Goal: Transaction & Acquisition: Purchase product/service

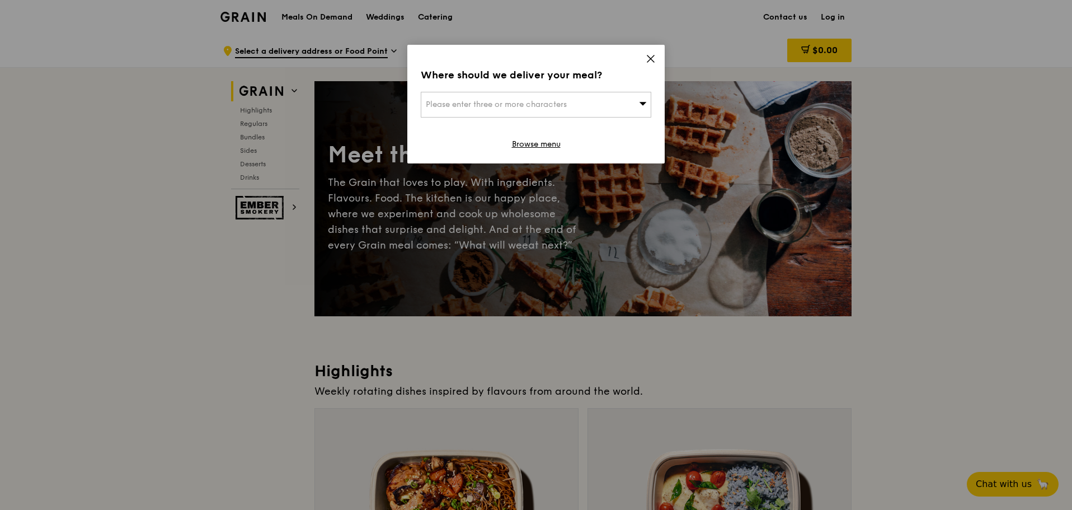
click at [560, 103] on span "Please enter three or more characters" at bounding box center [496, 105] width 141 height 10
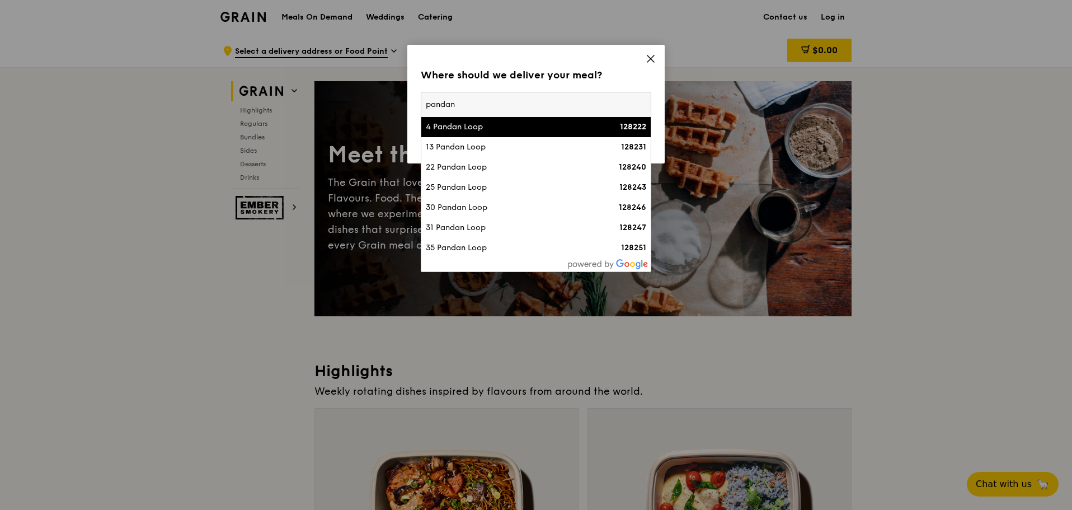
click at [426, 102] on input "pandan" at bounding box center [535, 104] width 229 height 25
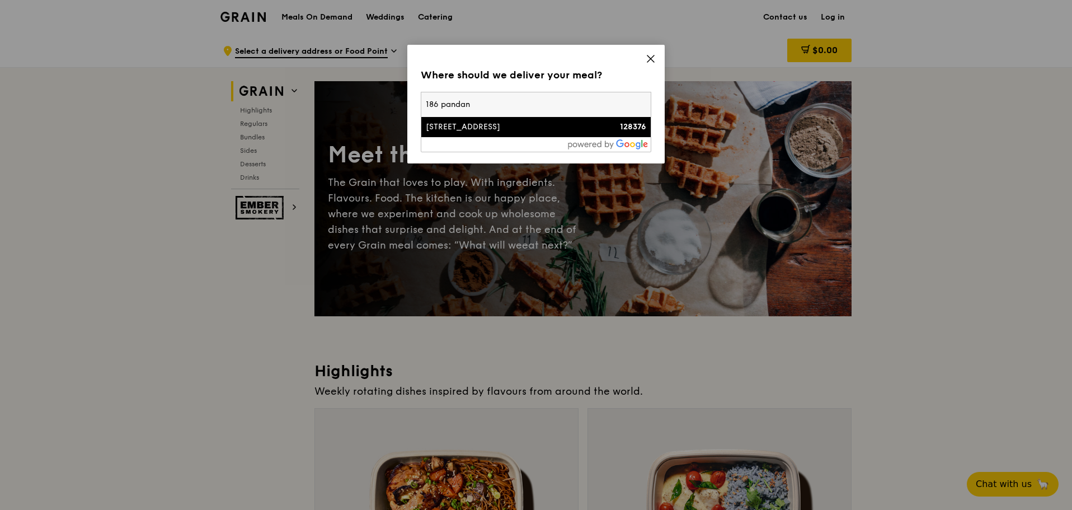
type input "186 pandan"
click at [450, 130] on div "[STREET_ADDRESS]" at bounding box center [509, 126] width 166 height 11
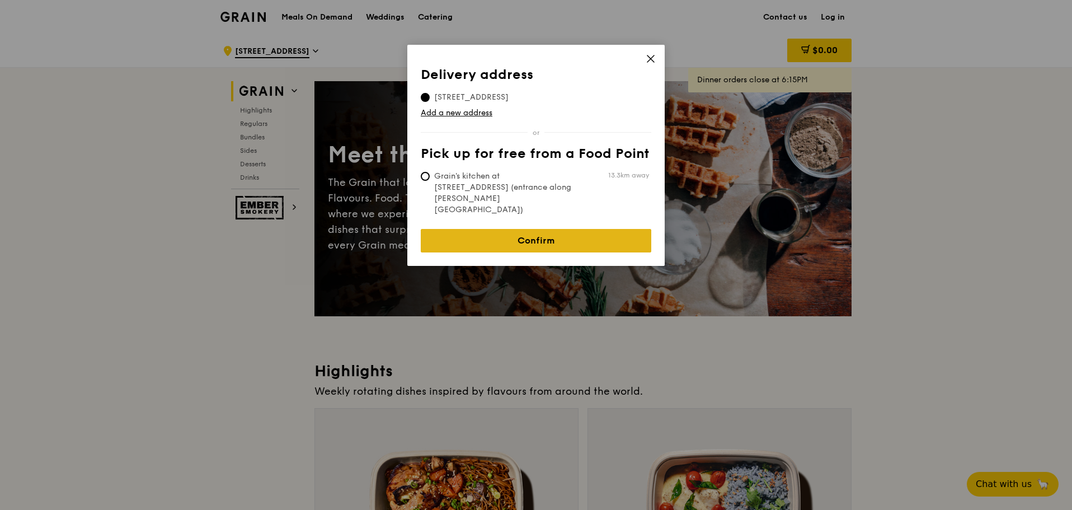
click at [539, 229] on link "Confirm" at bounding box center [536, 240] width 230 height 23
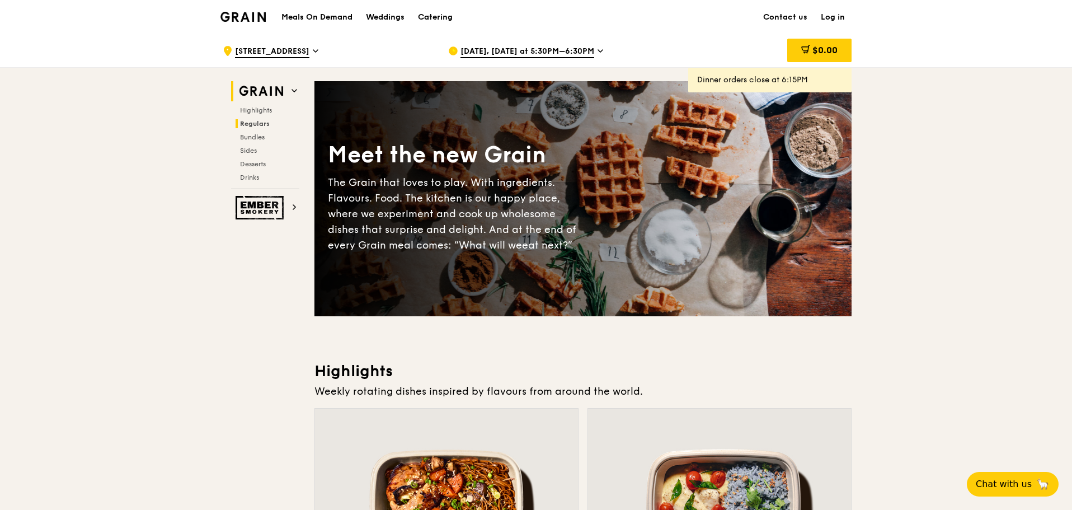
click at [247, 123] on span "Regulars" at bounding box center [255, 124] width 30 height 8
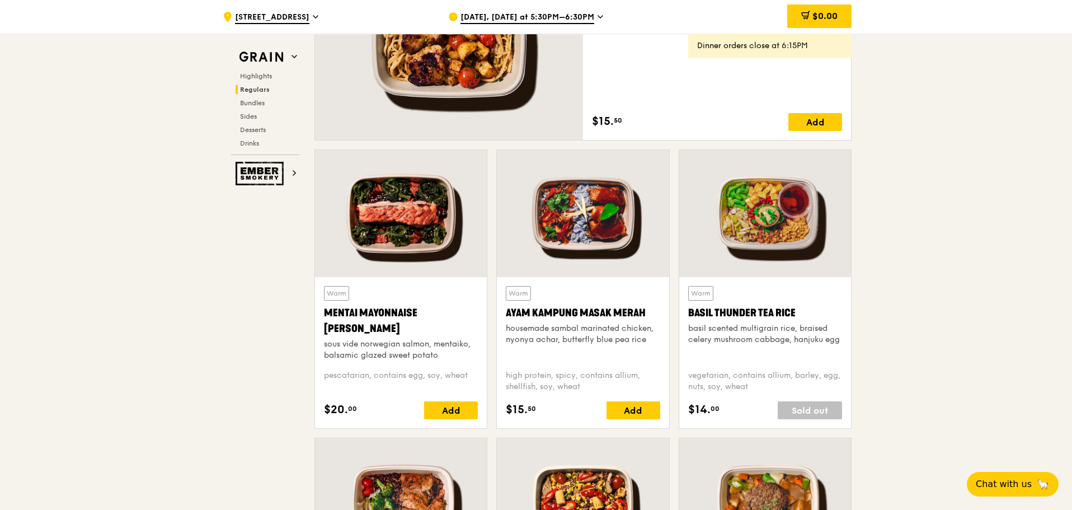
scroll to position [725, 0]
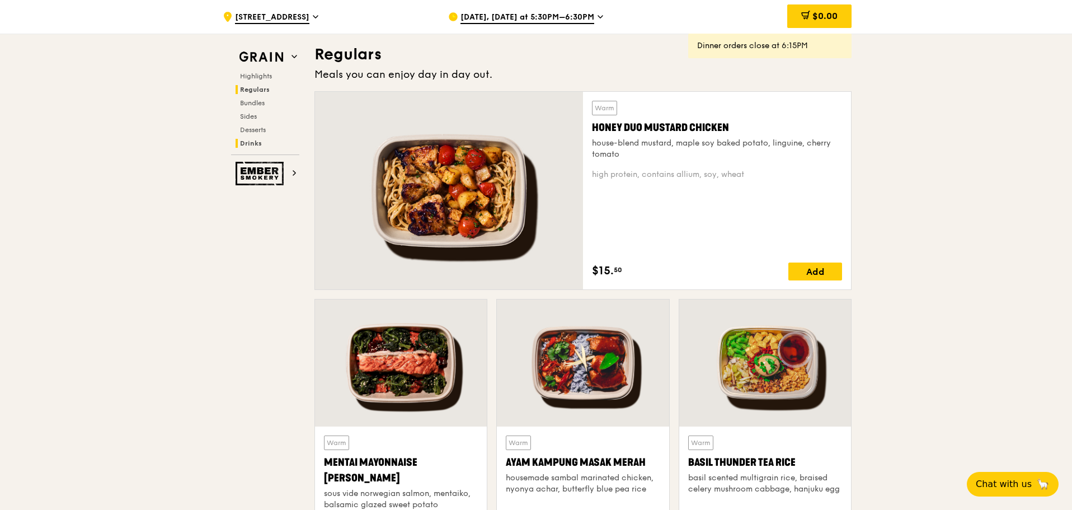
click at [255, 144] on span "Drinks" at bounding box center [251, 143] width 22 height 8
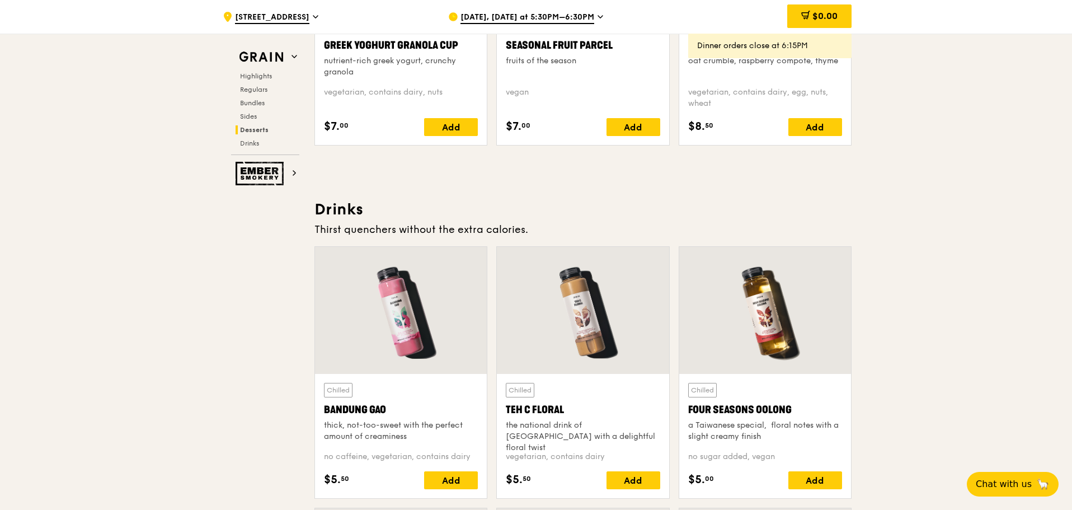
scroll to position [3859, 0]
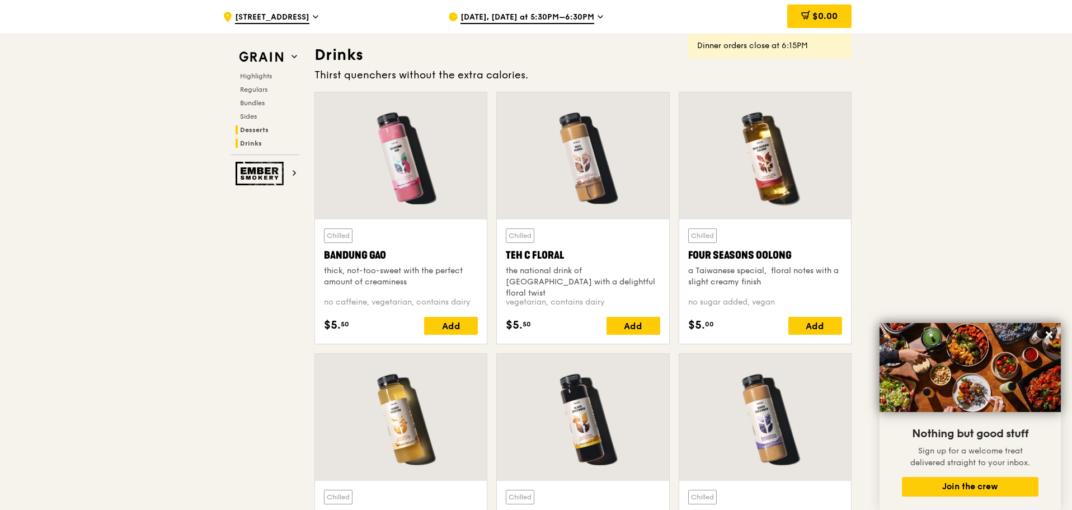
click at [255, 130] on span "Desserts" at bounding box center [254, 130] width 29 height 8
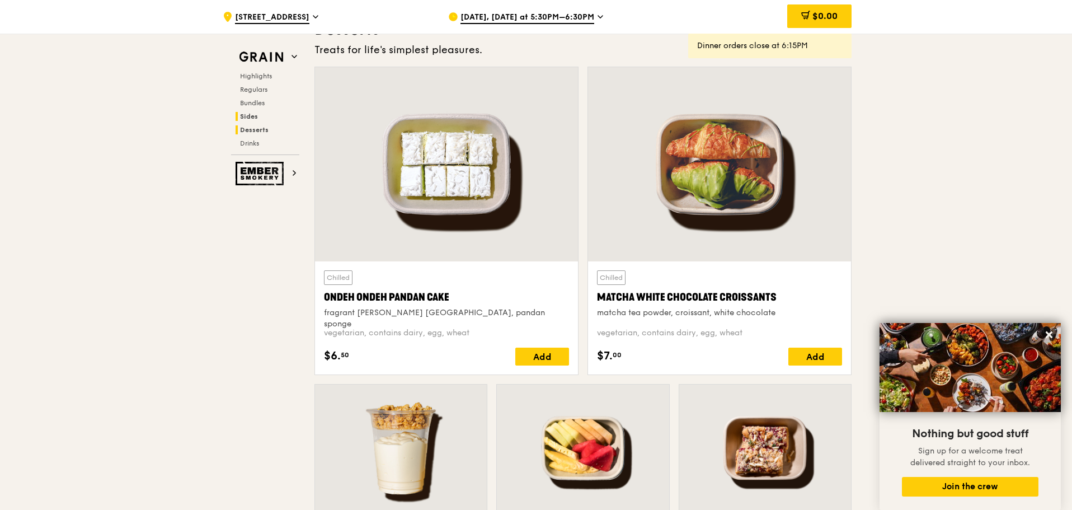
scroll to position [3178, 0]
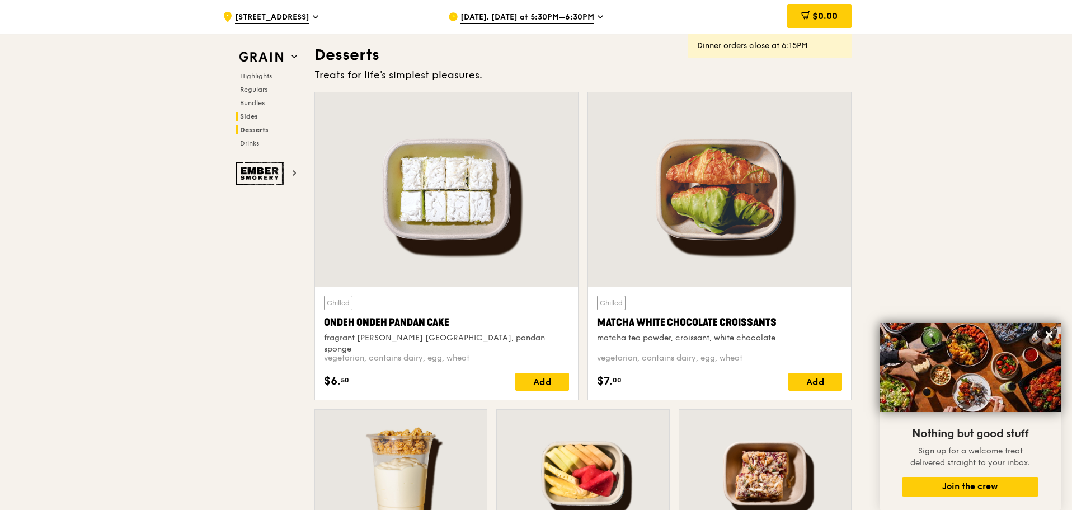
click at [253, 118] on span "Sides" at bounding box center [249, 116] width 18 height 8
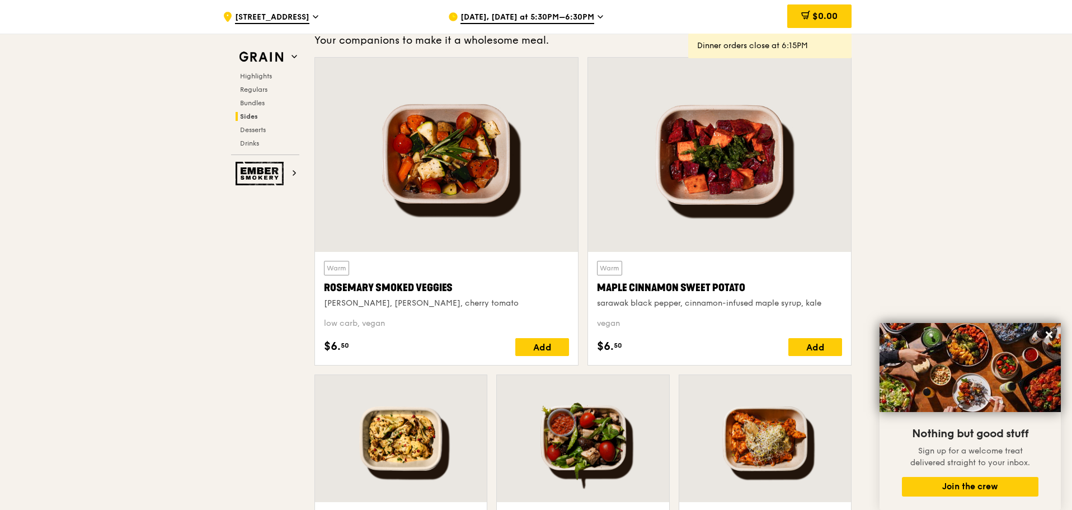
scroll to position [2481, 0]
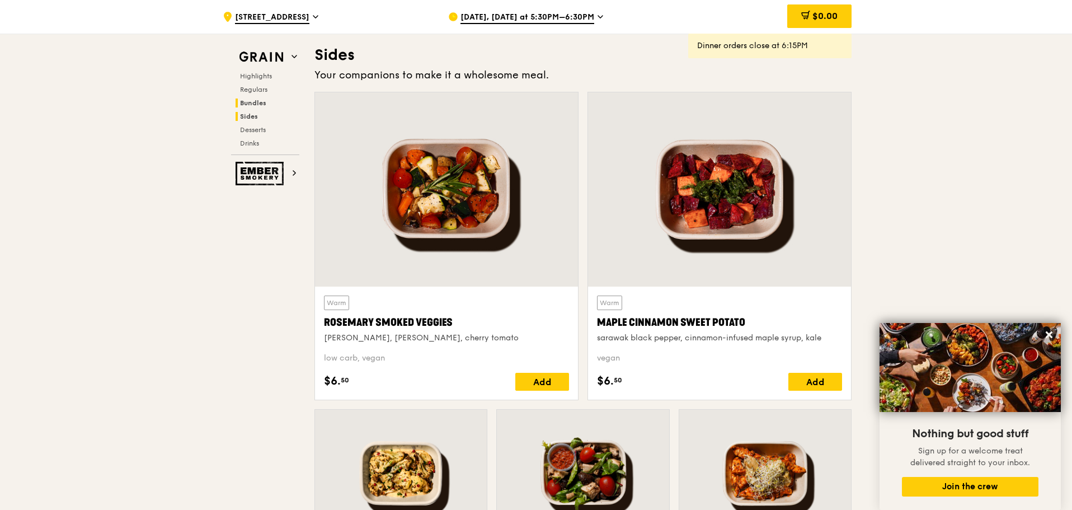
click at [255, 105] on span "Bundles" at bounding box center [253, 103] width 26 height 8
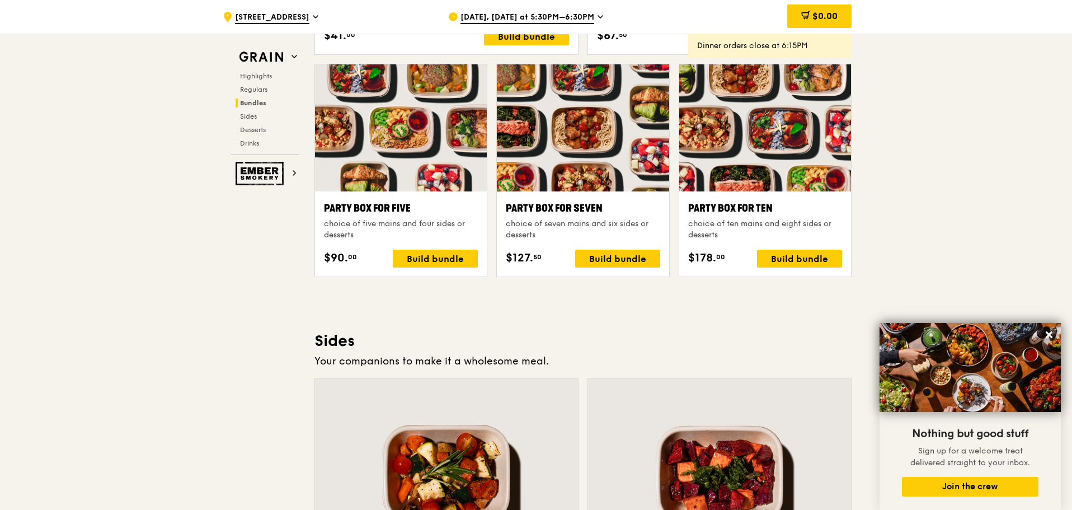
scroll to position [2197, 0]
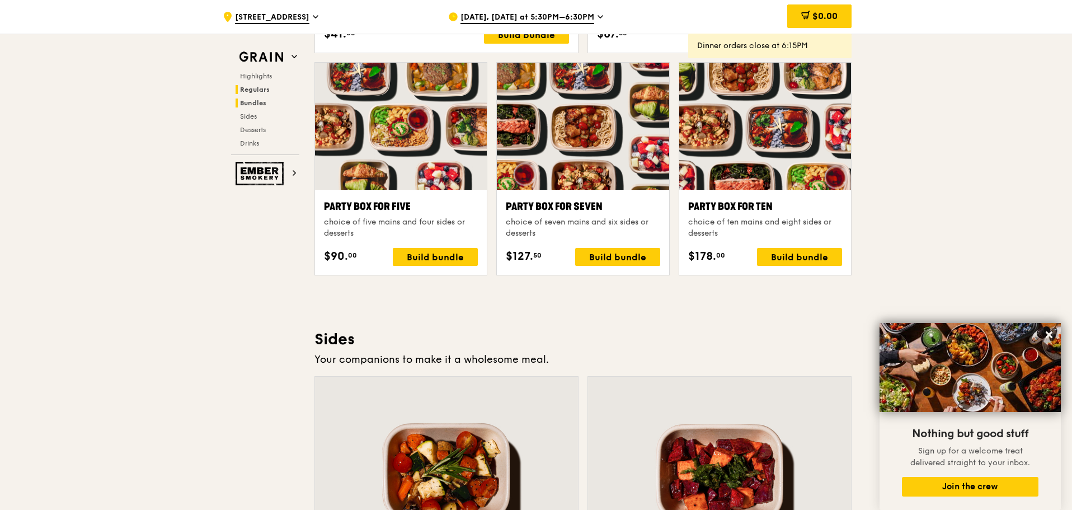
click at [257, 92] on span "Regulars" at bounding box center [255, 90] width 30 height 8
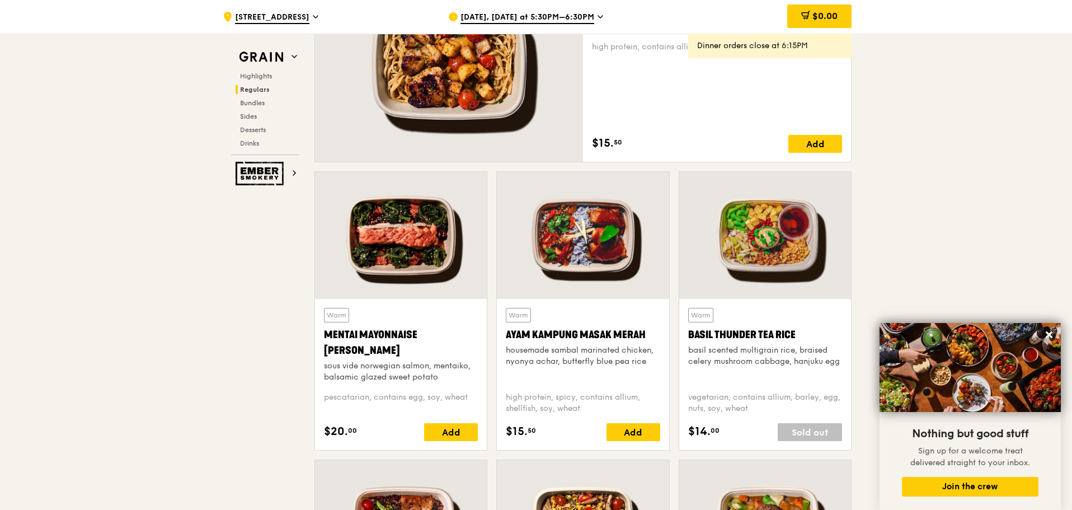
scroll to position [873, 0]
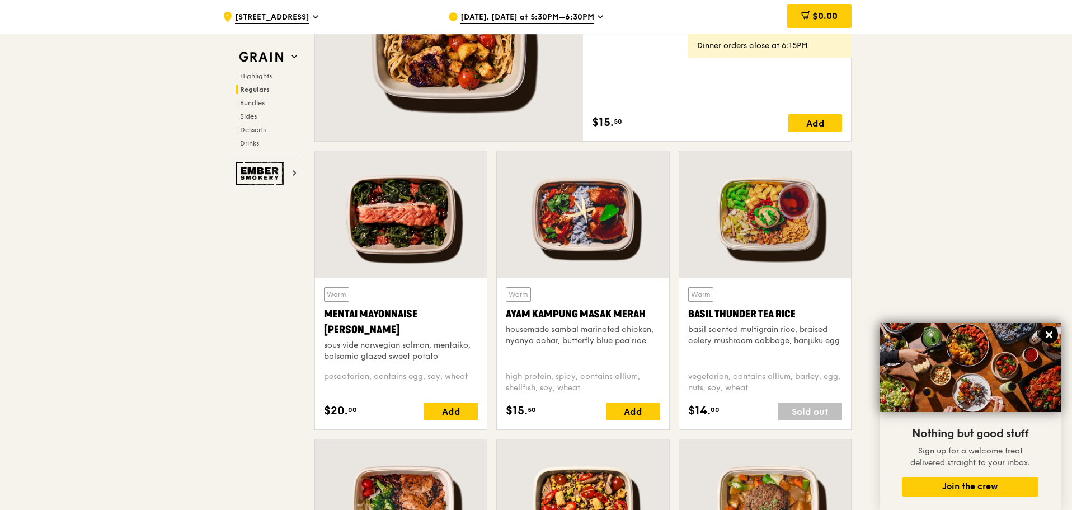
click at [1049, 338] on icon at bounding box center [1049, 334] width 10 height 10
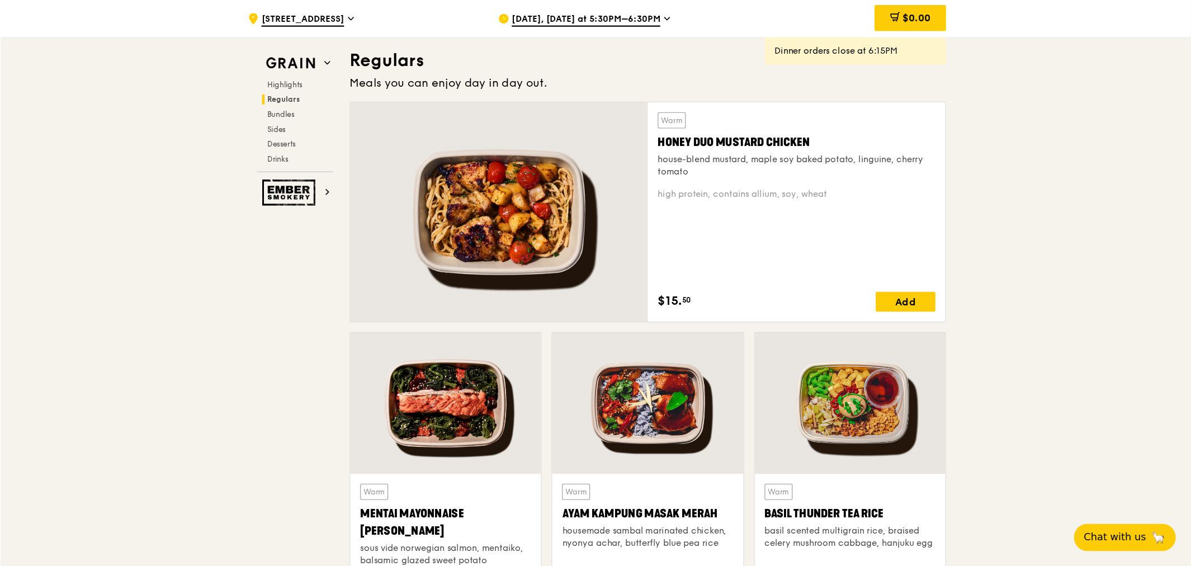
scroll to position [724, 0]
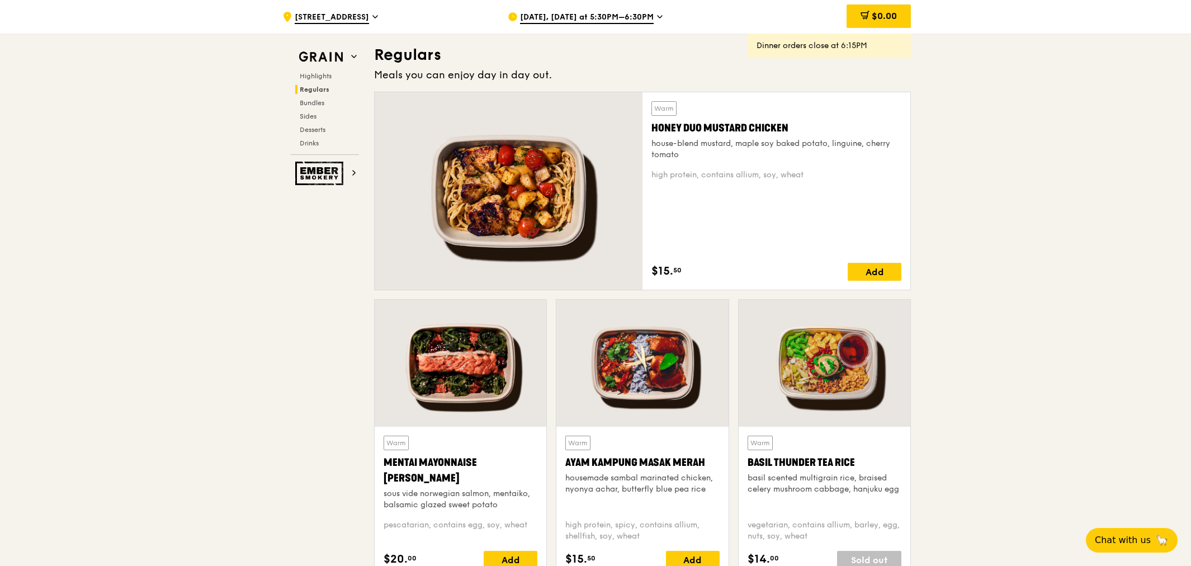
drag, startPoint x: 1054, startPoint y: 5, endPoint x: 960, endPoint y: 190, distance: 207.4
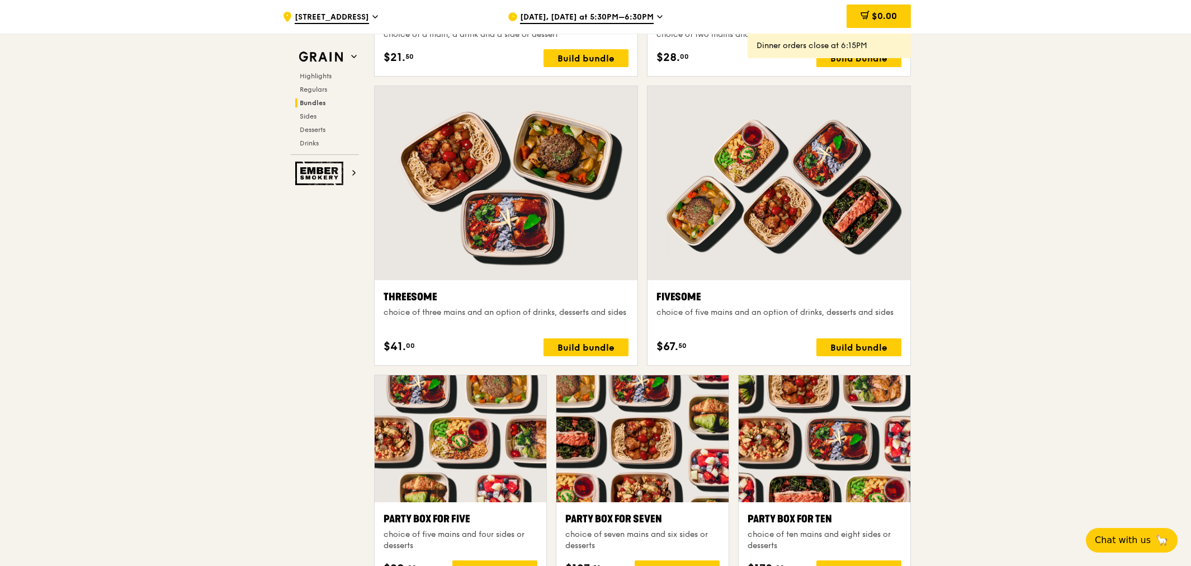
scroll to position [2050, 0]
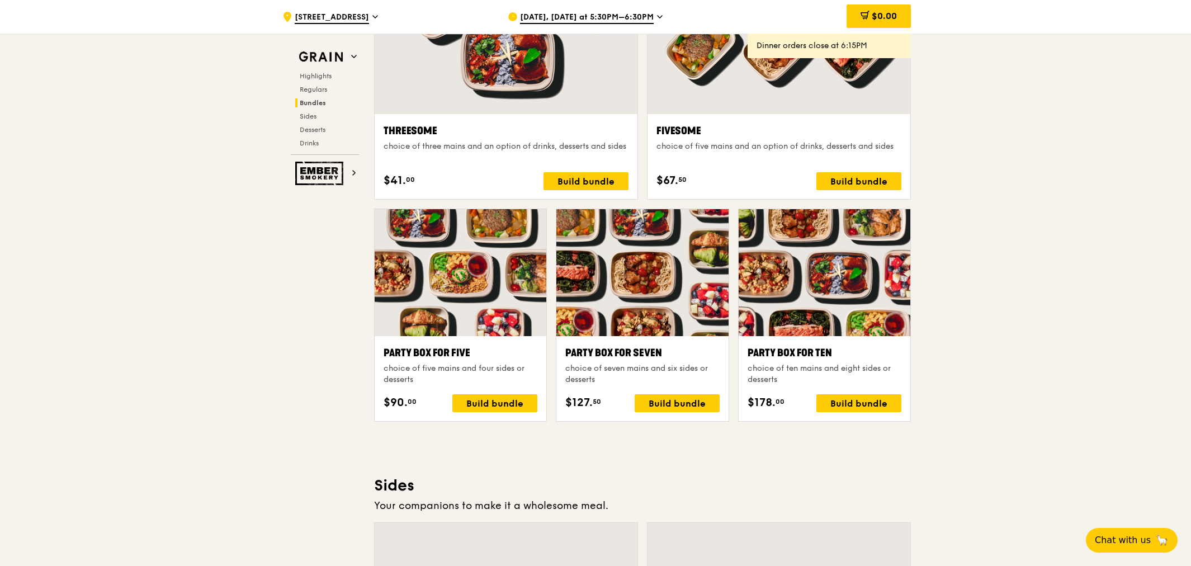
drag, startPoint x: 753, startPoint y: 402, endPoint x: 772, endPoint y: 403, distance: 19.1
click at [772, 403] on span "$178." at bounding box center [762, 402] width 28 height 17
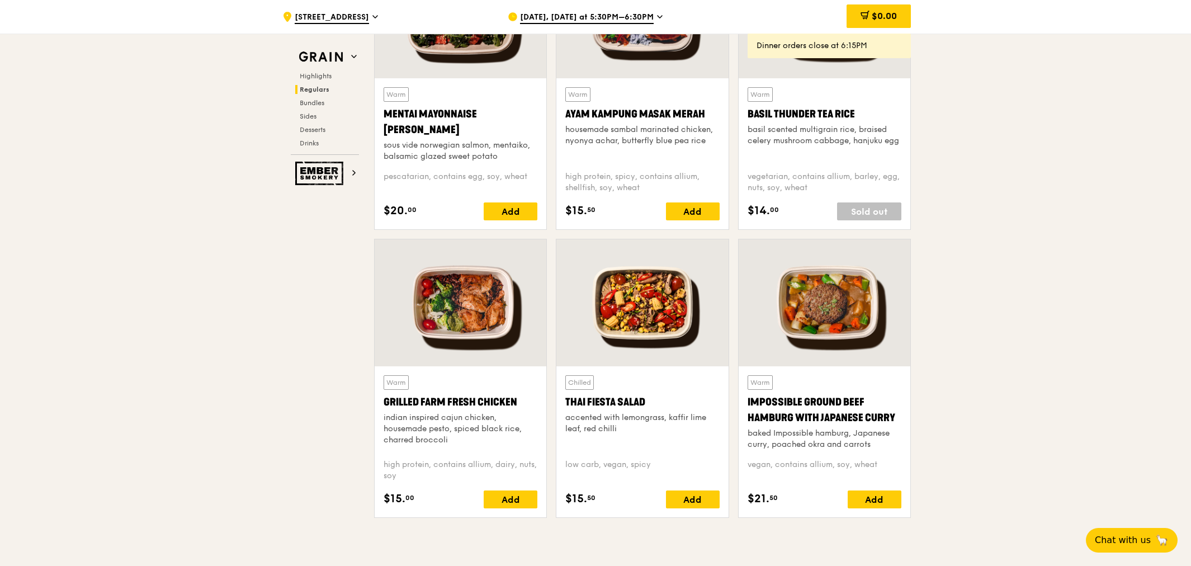
scroll to position [1055, 0]
